Goal: Find contact information: Find contact information

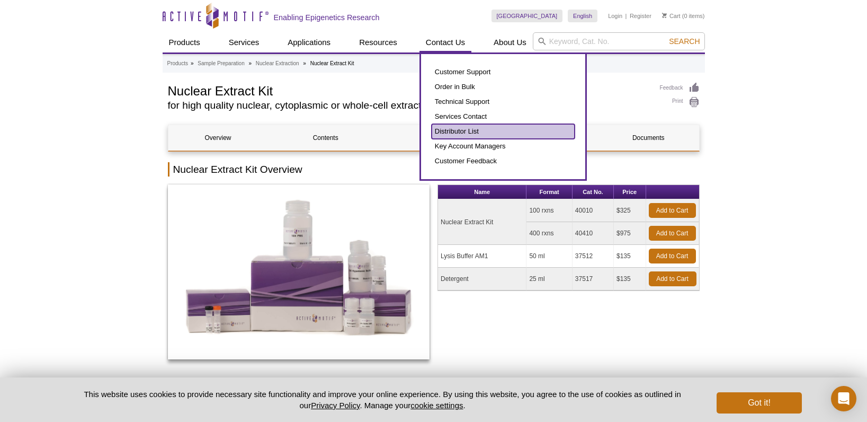
click at [471, 130] on link "Distributor List" at bounding box center [503, 131] width 143 height 15
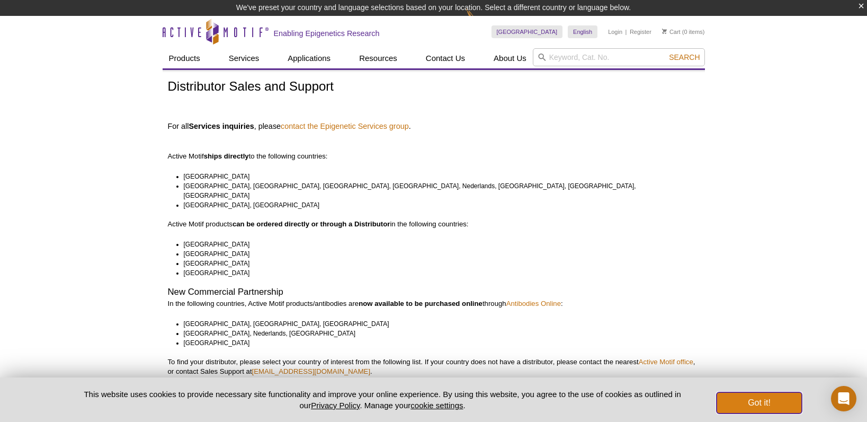
click at [759, 405] on button "Got it!" at bounding box center [759, 402] width 85 height 21
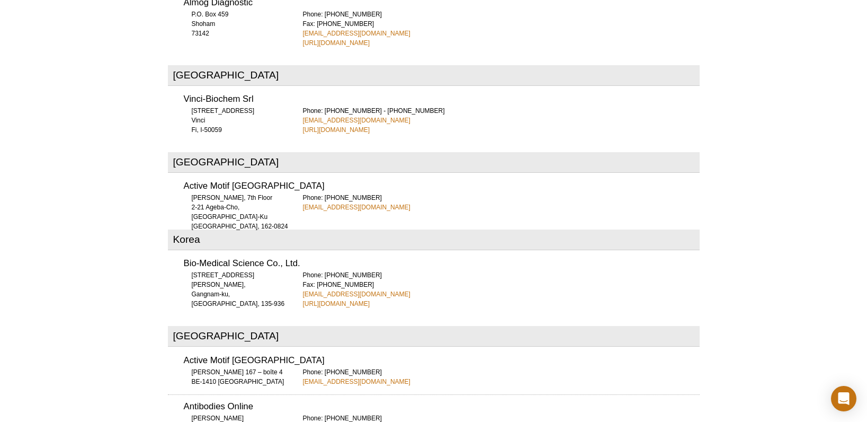
scroll to position [2475, 0]
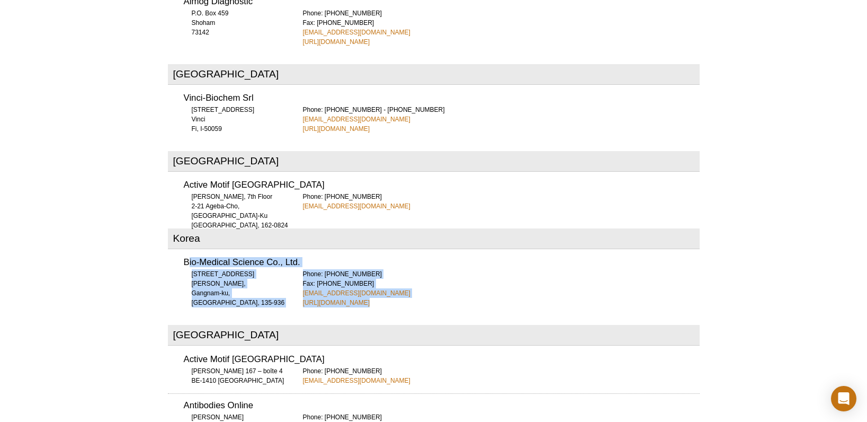
drag, startPoint x: 189, startPoint y: 216, endPoint x: 406, endPoint y: 254, distance: 220.5
click at [406, 254] on div "Bio-Medical Science Co., Ltd. [STREET_ADDRESS], [GEOGRAPHIC_DATA], 135-936 Phon…" at bounding box center [434, 279] width 532 height 57
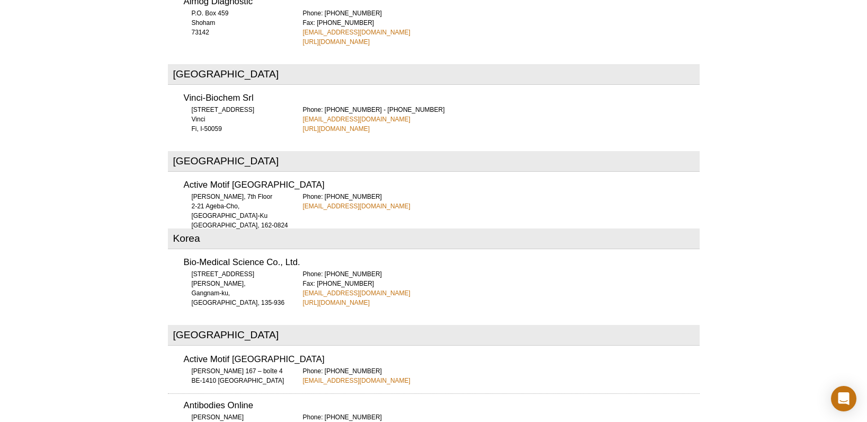
click at [437, 260] on div "[GEOGRAPHIC_DATA] United Bioresearch Products [GEOGRAPHIC_DATA] [GEOGRAPHIC_DAT…" at bounding box center [434, 119] width 532 height 4192
click at [331, 288] on link "[EMAIL_ADDRESS][DOMAIN_NAME]" at bounding box center [357, 293] width 108 height 10
click at [511, 269] on div "Phone: [PHONE_NUMBER] Fax: [PHONE_NUMBER] [EMAIL_ADDRESS][DOMAIN_NAME] [URL][DO…" at bounding box center [501, 288] width 397 height 38
click at [345, 298] on link "[URL][DOMAIN_NAME]" at bounding box center [336, 303] width 67 height 10
